Goal: Book appointment/travel/reservation

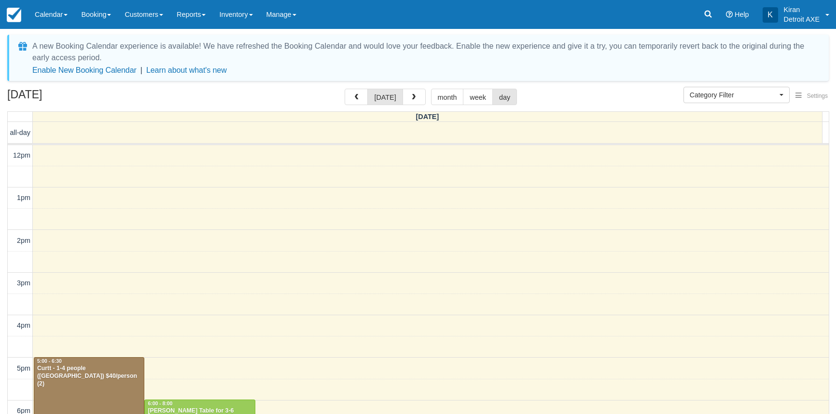
select select
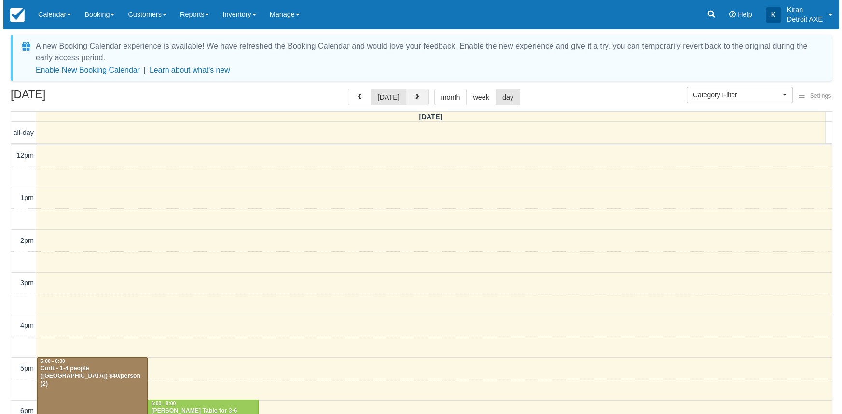
scroll to position [128, 0]
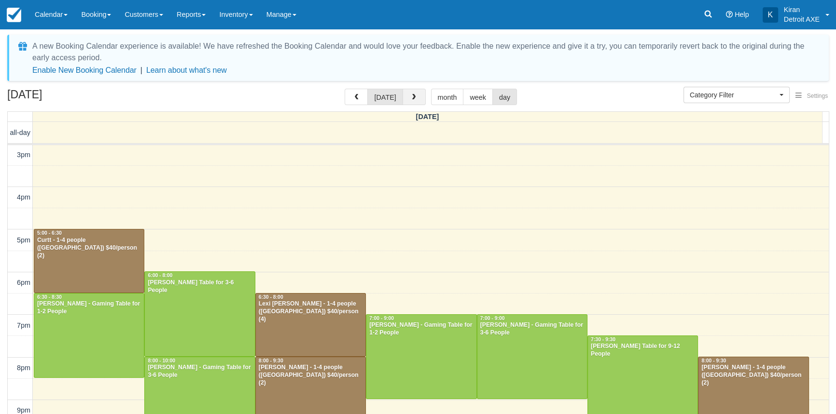
click at [417, 98] on button "button" at bounding box center [413, 97] width 23 height 16
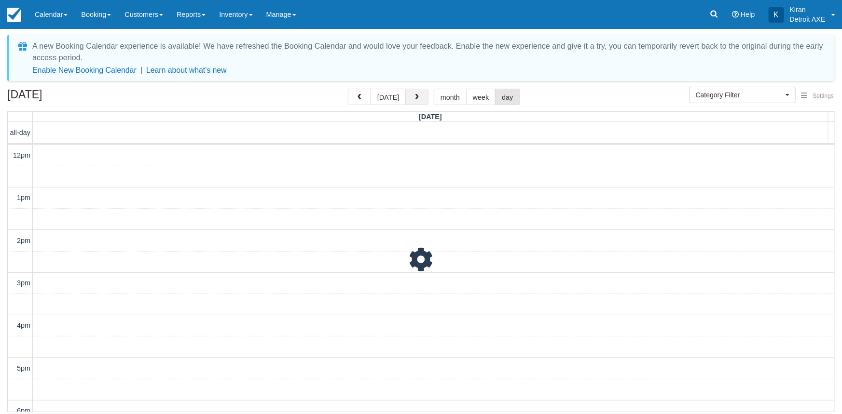
scroll to position [128, 0]
click at [417, 98] on span "button" at bounding box center [416, 97] width 7 height 7
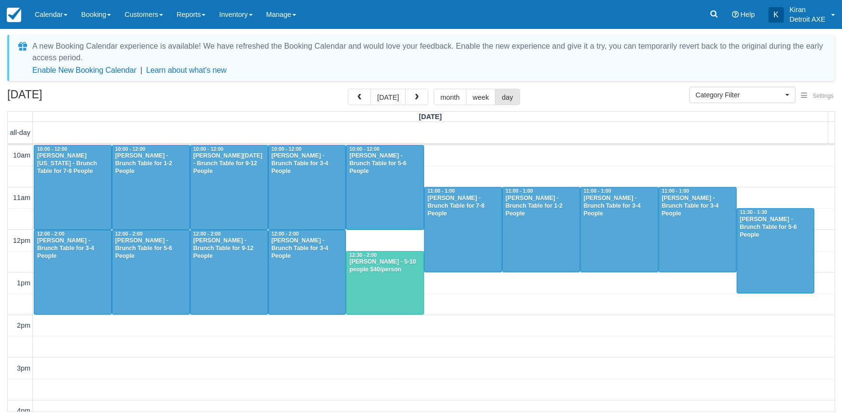
scroll to position [213, 0]
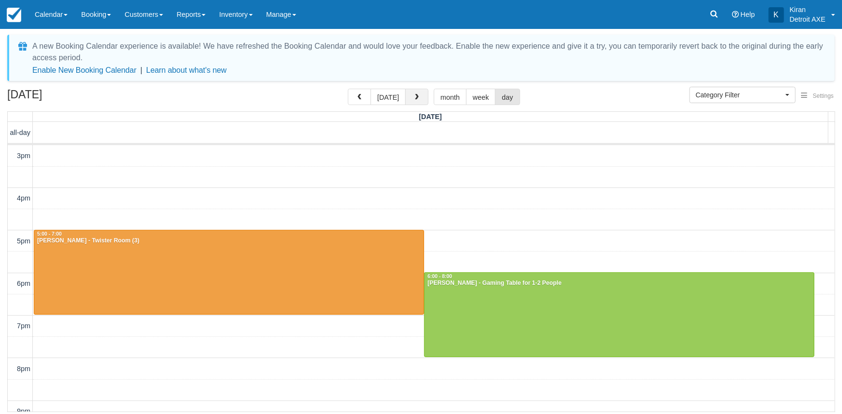
click at [418, 100] on button "button" at bounding box center [416, 97] width 23 height 16
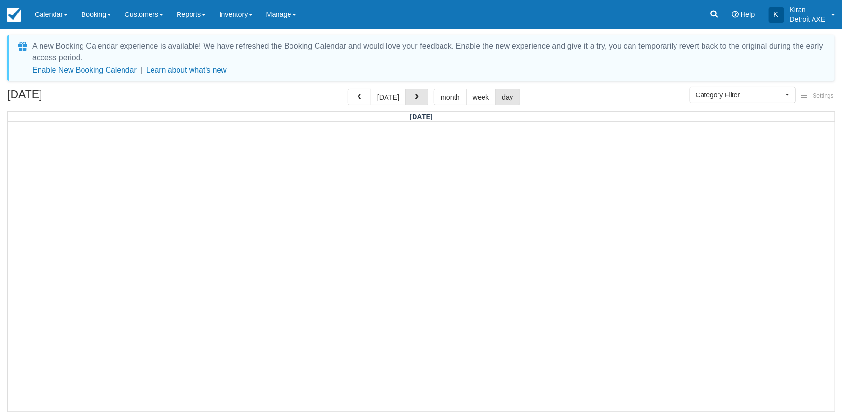
click at [418, 100] on button "button" at bounding box center [416, 97] width 23 height 16
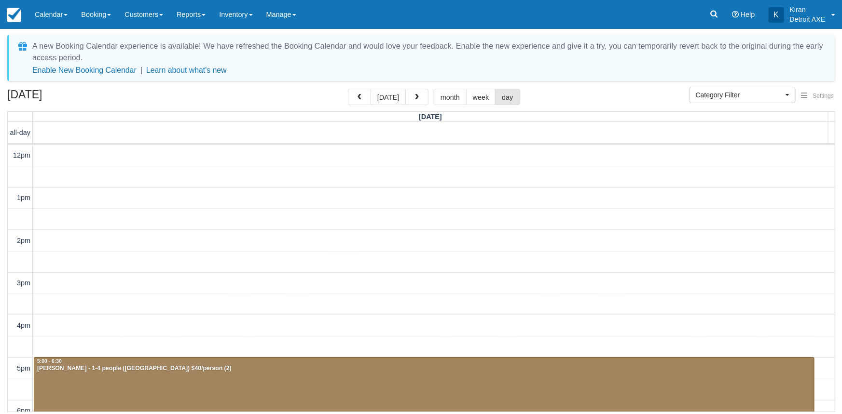
click at [418, 100] on button "button" at bounding box center [416, 97] width 23 height 16
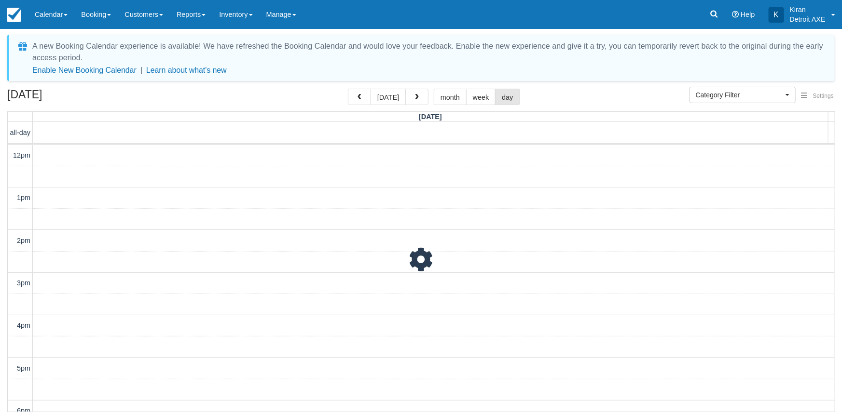
click at [418, 100] on button "button" at bounding box center [416, 97] width 23 height 16
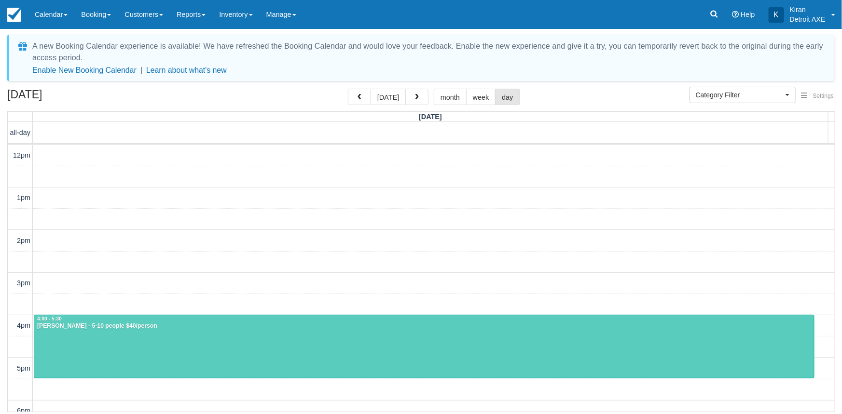
click at [418, 100] on button "button" at bounding box center [416, 97] width 23 height 16
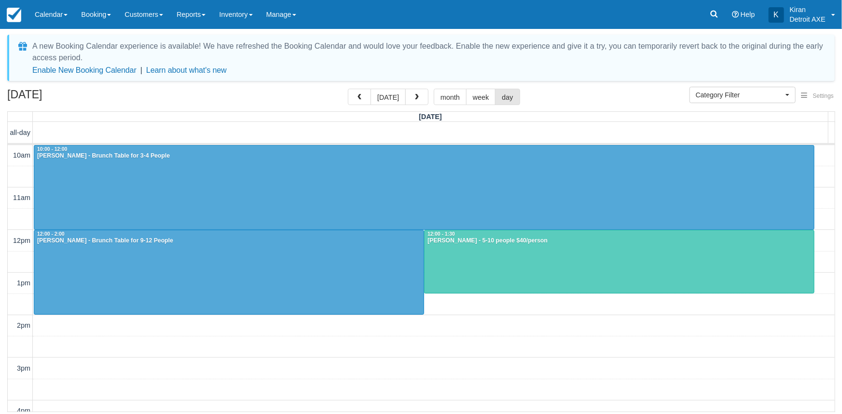
click at [418, 100] on button "button" at bounding box center [416, 97] width 23 height 16
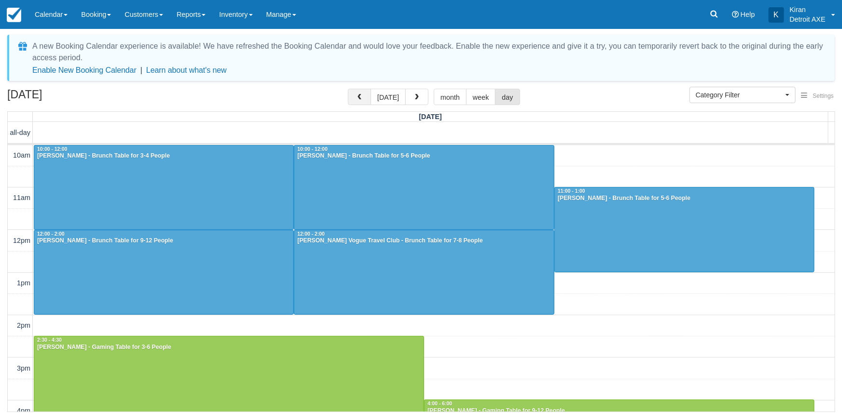
click at [363, 98] on span "button" at bounding box center [359, 97] width 7 height 7
